Goal: Information Seeking & Learning: Check status

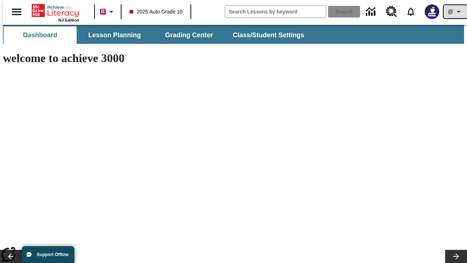
click at [454, 12] on icon "Profile/Settings" at bounding box center [458, 11] width 9 height 9
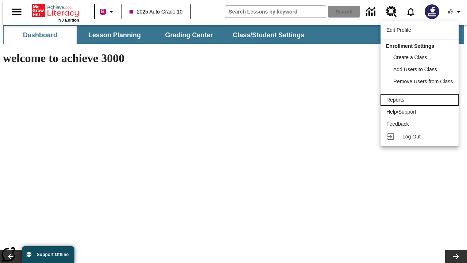
click at [421, 100] on div "Reports" at bounding box center [420, 100] width 66 height 8
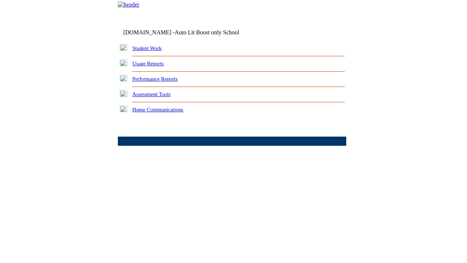
click at [162, 82] on link "Performance Reports" at bounding box center [154, 79] width 45 height 6
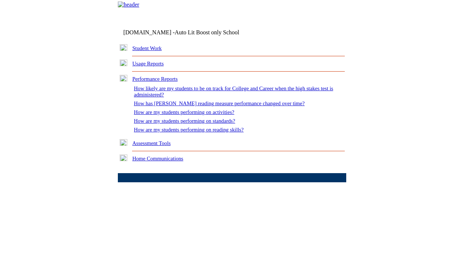
click at [196, 132] on link "How are my students performing on reading skills?" at bounding box center [189, 130] width 110 height 6
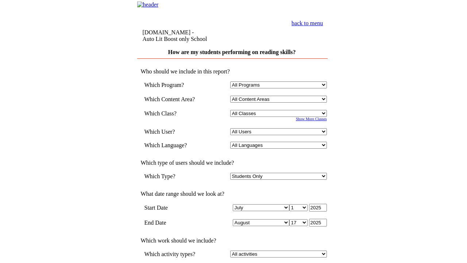
select select "4"
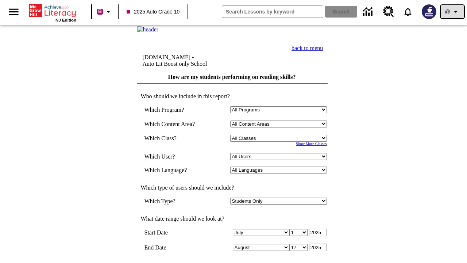
click at [453, 12] on icon "Profile/Settings" at bounding box center [455, 11] width 9 height 9
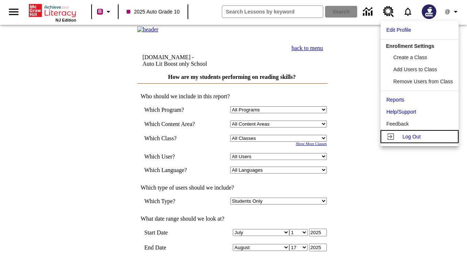
click at [421, 137] on span "Log Out" at bounding box center [412, 137] width 18 height 6
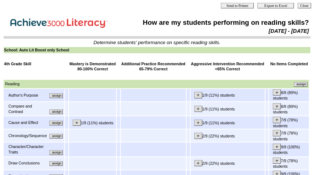
click at [59, 97] on input "assign" at bounding box center [56, 95] width 14 height 5
